Goal: Task Accomplishment & Management: Use online tool/utility

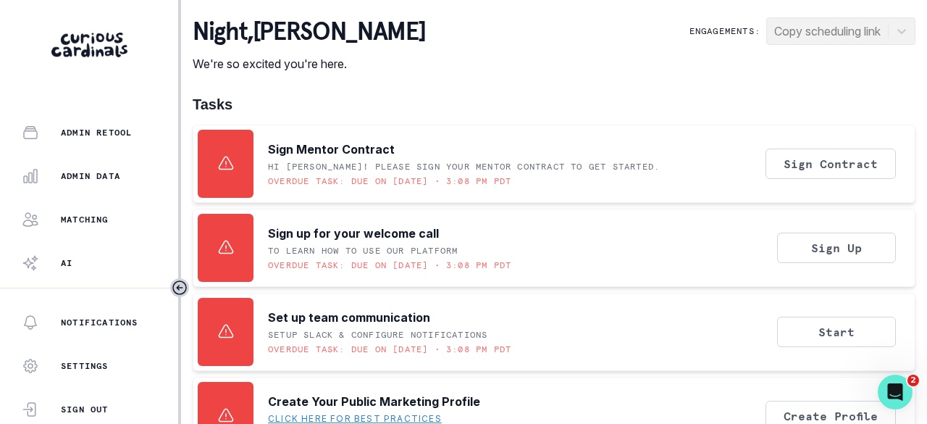
scroll to position [434, 0]
click at [101, 169] on p "Admin Data" at bounding box center [90, 173] width 59 height 12
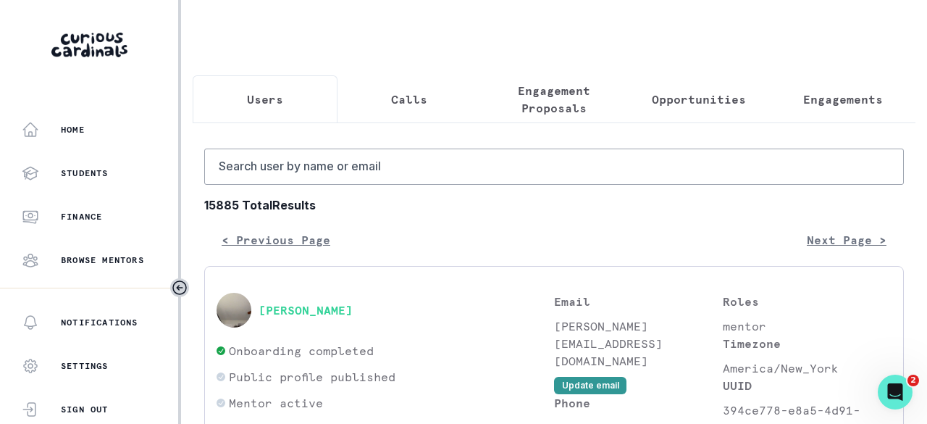
click at [808, 93] on p "Engagements" at bounding box center [843, 99] width 80 height 17
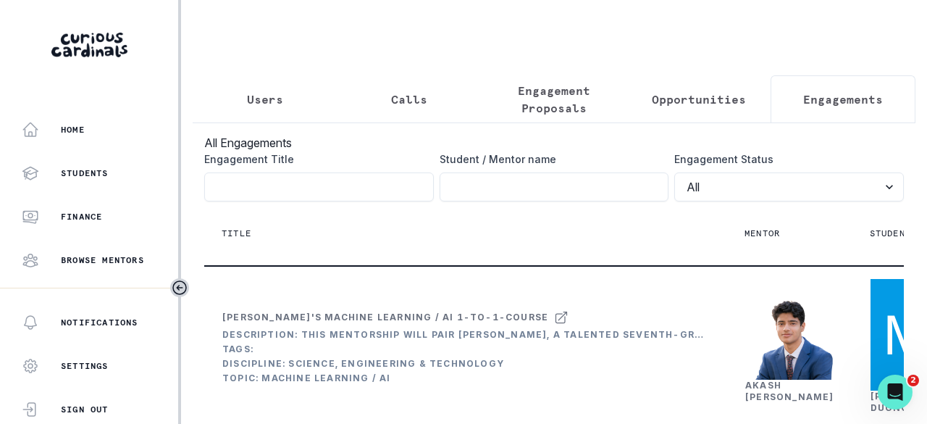
click at [543, 199] on input "Engagement Title" at bounding box center [555, 186] width 230 height 29
paste input "[PERSON_NAME]"
type input "[PERSON_NAME]"
click button "submit" at bounding box center [0, 0] width 0 height 0
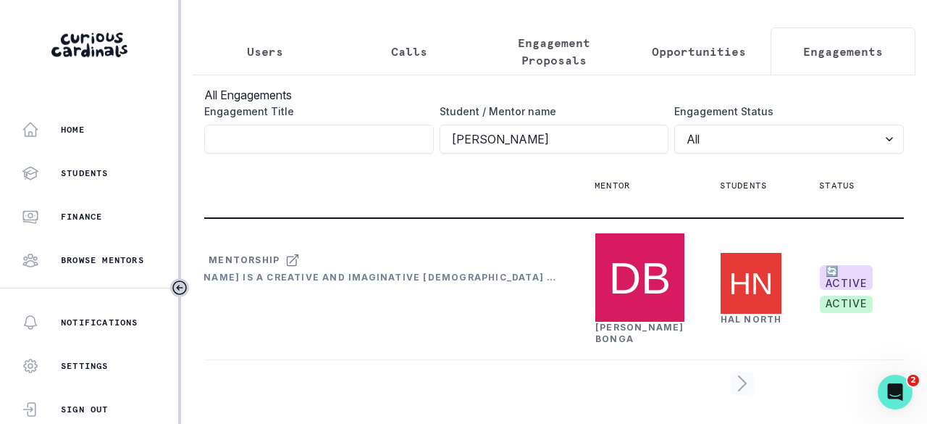
scroll to position [0, 258]
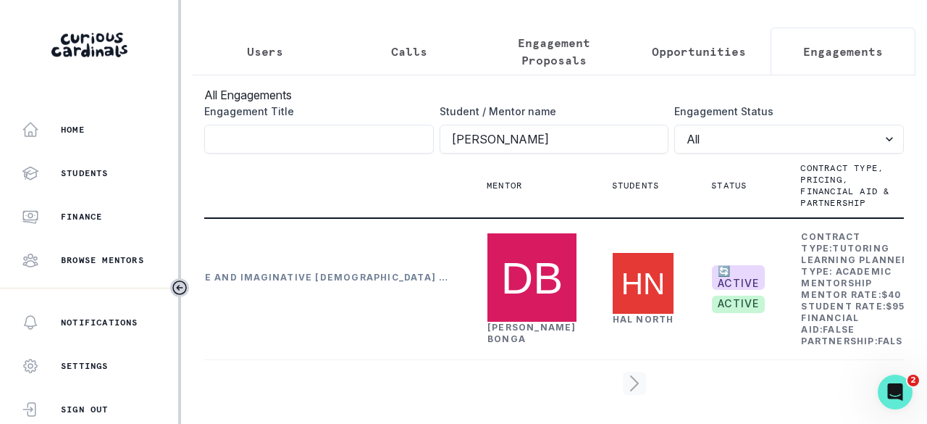
click at [507, 322] on link "[PERSON_NAME]" at bounding box center [531, 333] width 89 height 22
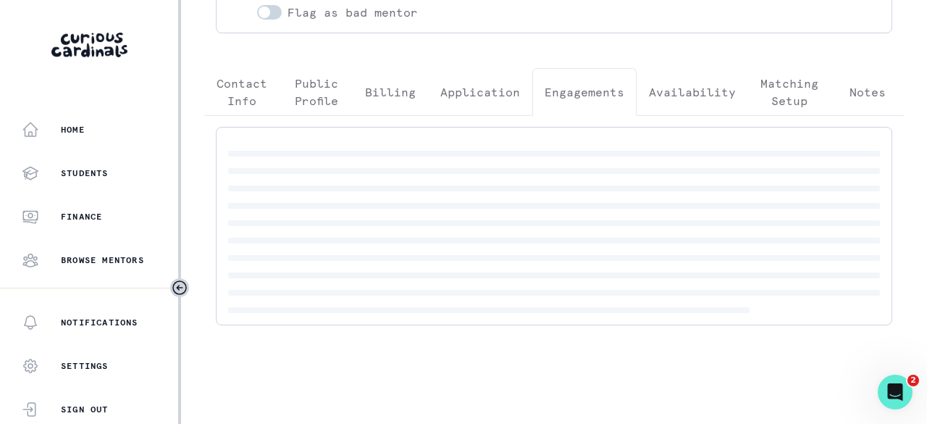
click at [595, 83] on button "Engagements" at bounding box center [584, 92] width 104 height 48
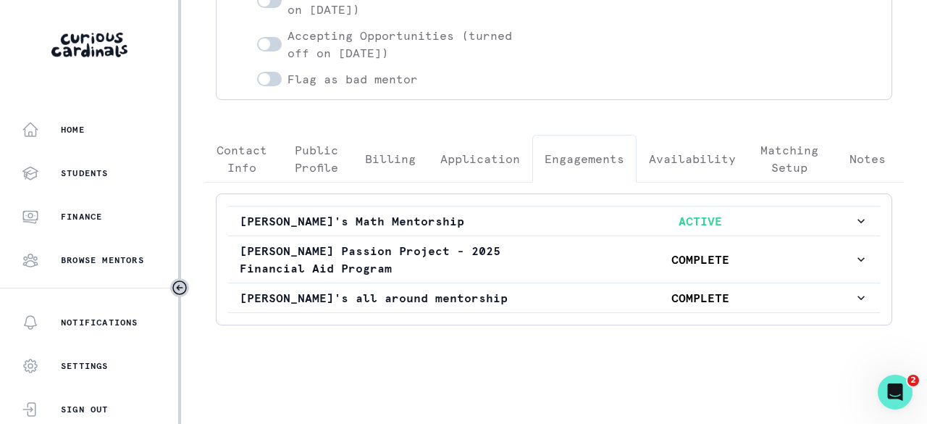
scroll to position [273, 0]
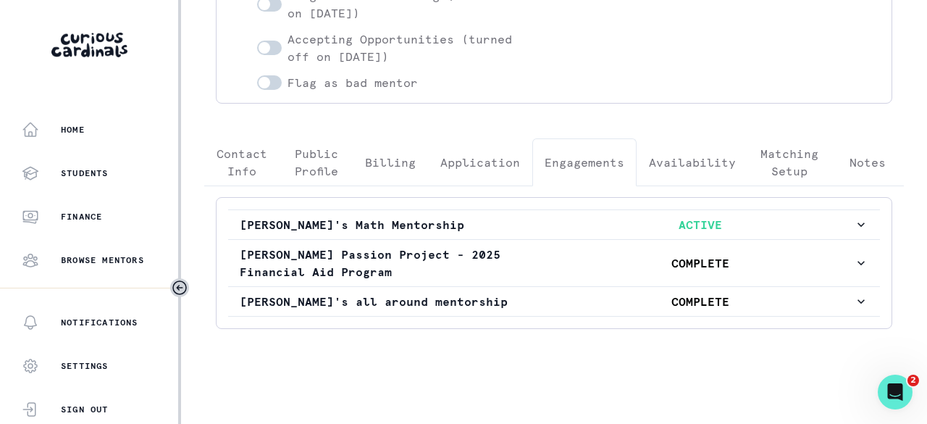
click at [527, 211] on button "[PERSON_NAME]'s Math Mentorship ACTIVE" at bounding box center [554, 224] width 652 height 29
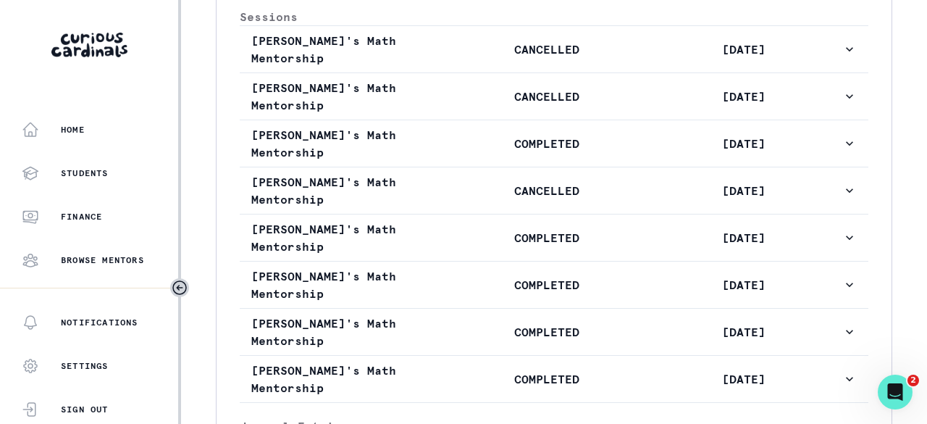
scroll to position [852, 0]
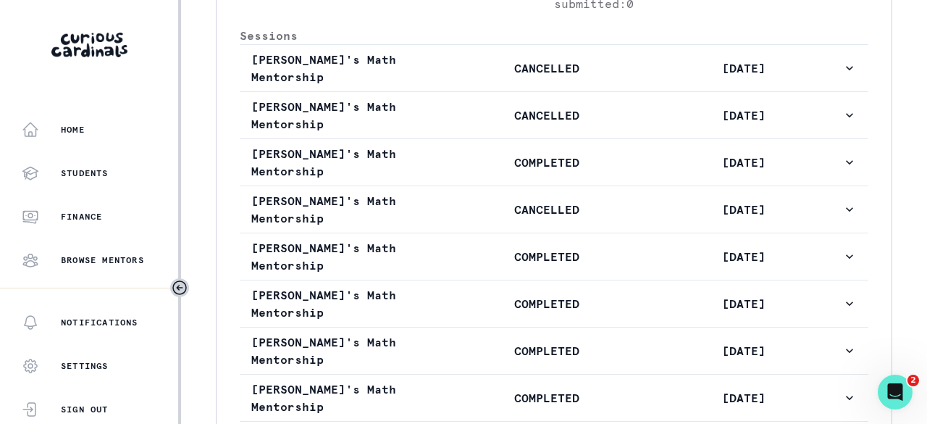
click at [458, 171] on p "COMPLETED" at bounding box center [546, 162] width 197 height 17
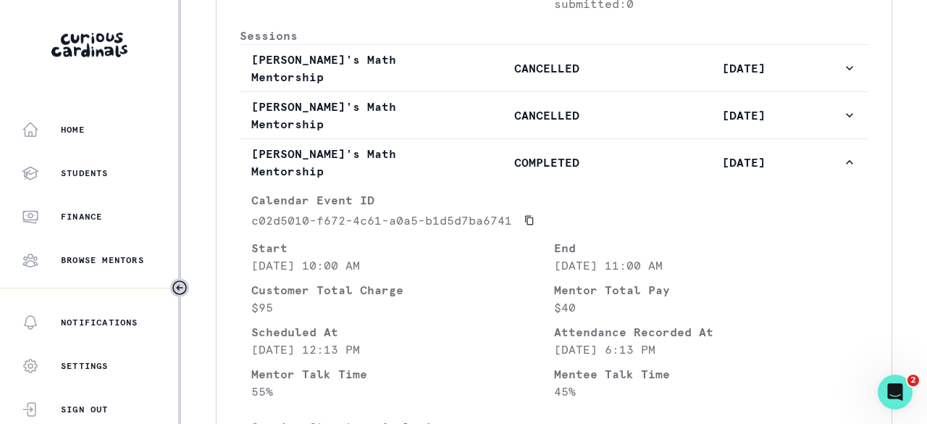
click at [459, 171] on p "COMPLETED" at bounding box center [546, 162] width 197 height 17
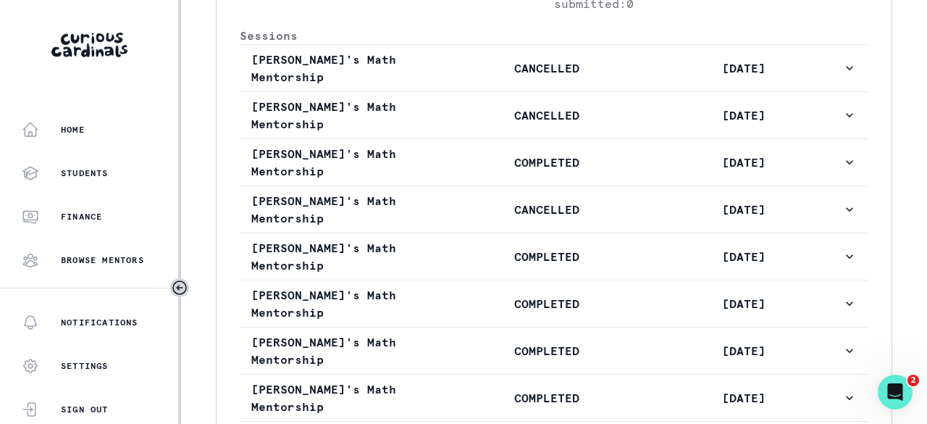
click at [482, 273] on button "[PERSON_NAME]'s Math Mentorship COMPLETED [DATE]" at bounding box center [554, 256] width 629 height 46
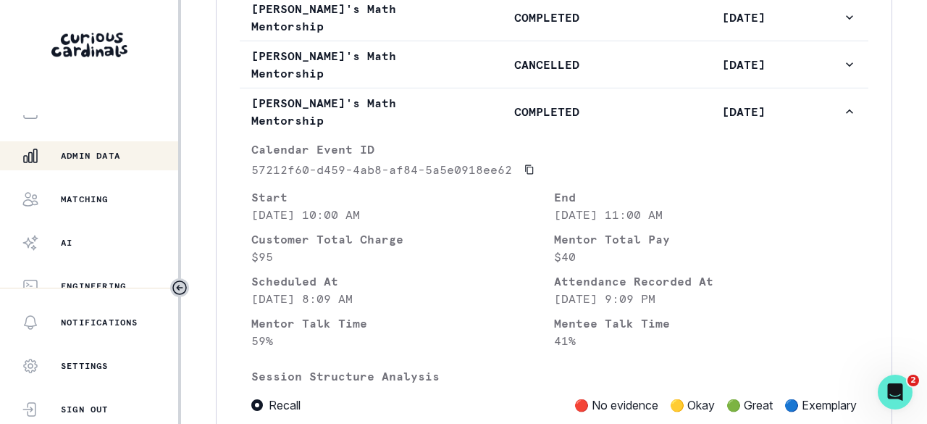
scroll to position [464, 0]
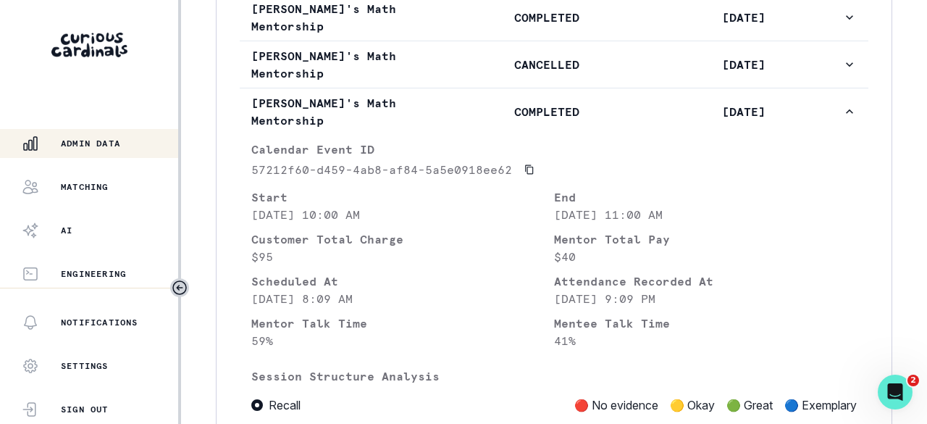
click at [84, 138] on p "Admin Data" at bounding box center [90, 144] width 59 height 12
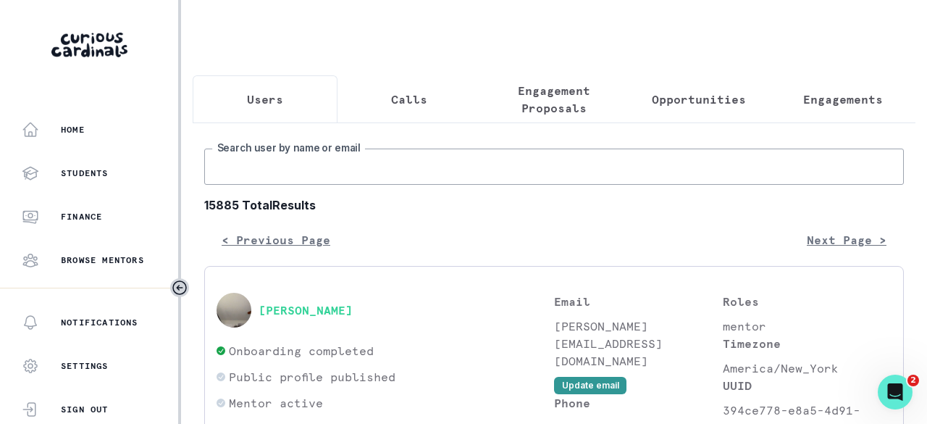
click at [311, 182] on input "Search user by name or email" at bounding box center [553, 166] width 699 height 36
paste input "[PERSON_NAME]"
type input "[PERSON_NAME]"
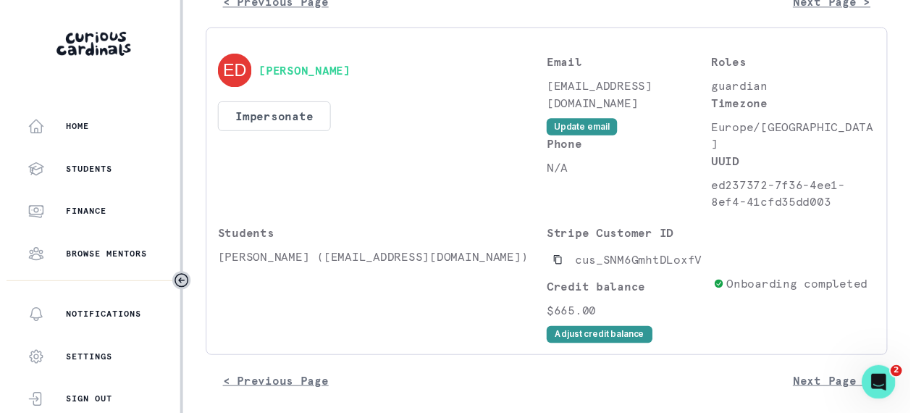
scroll to position [239, 0]
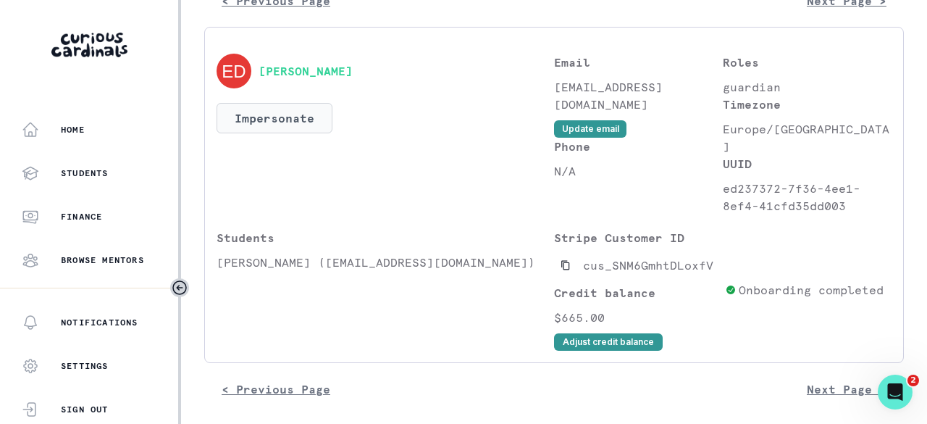
click at [284, 115] on button "Impersonate" at bounding box center [275, 118] width 116 height 30
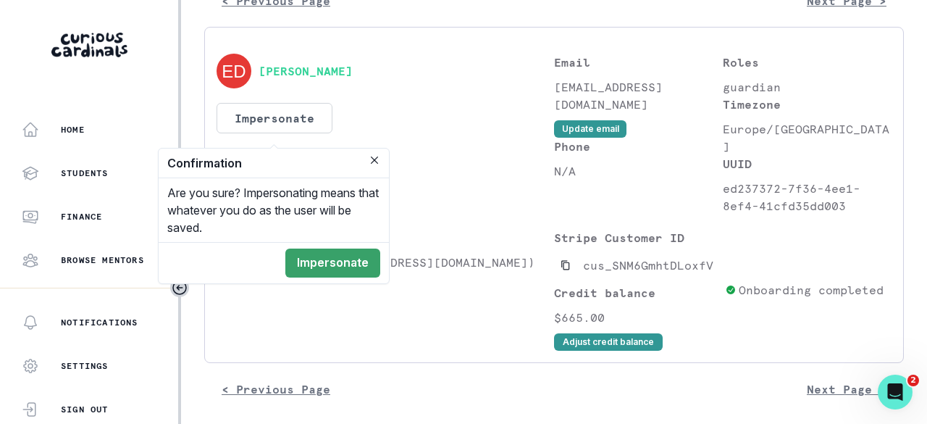
click at [340, 253] on button "Impersonate" at bounding box center [332, 262] width 95 height 29
